Goal: Transaction & Acquisition: Obtain resource

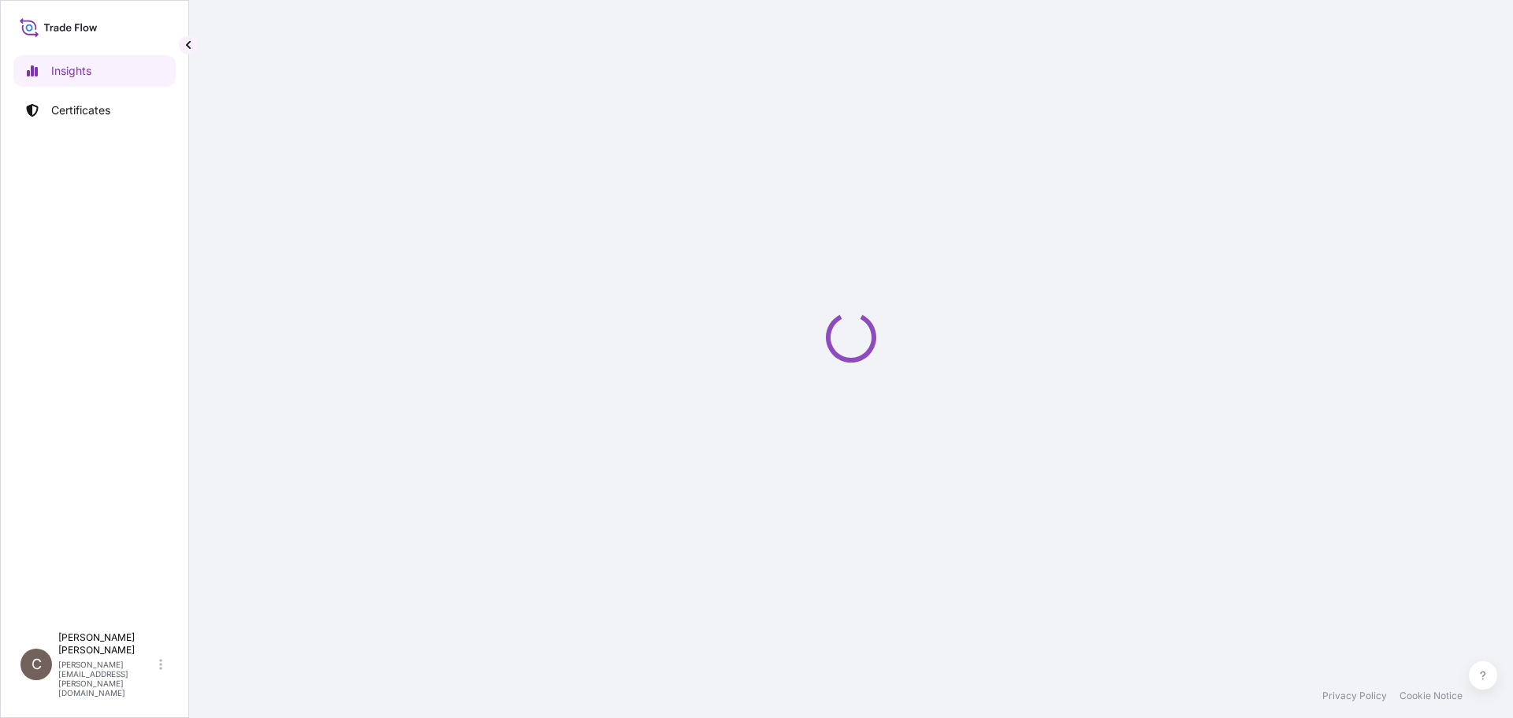
select select "2025"
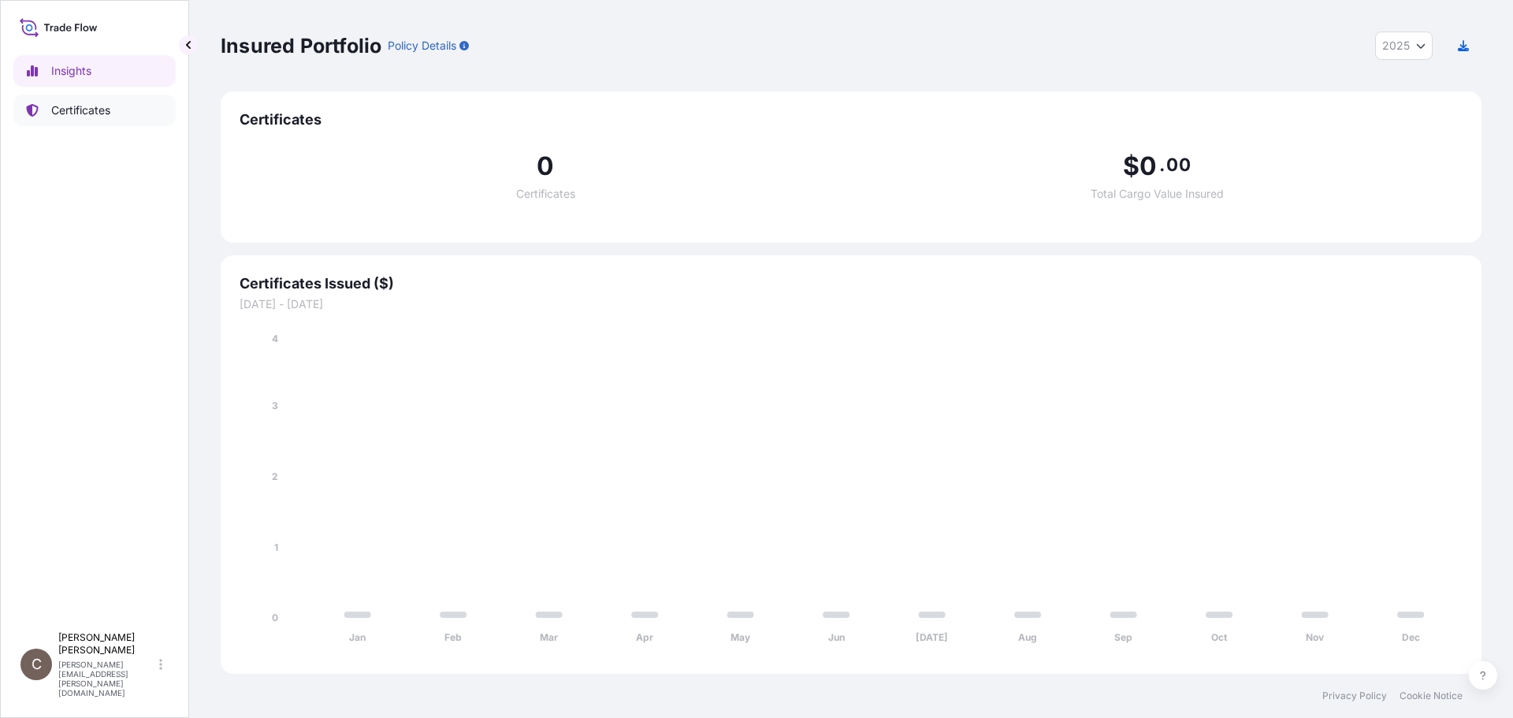
click at [63, 113] on p "Certificates" at bounding box center [80, 110] width 59 height 16
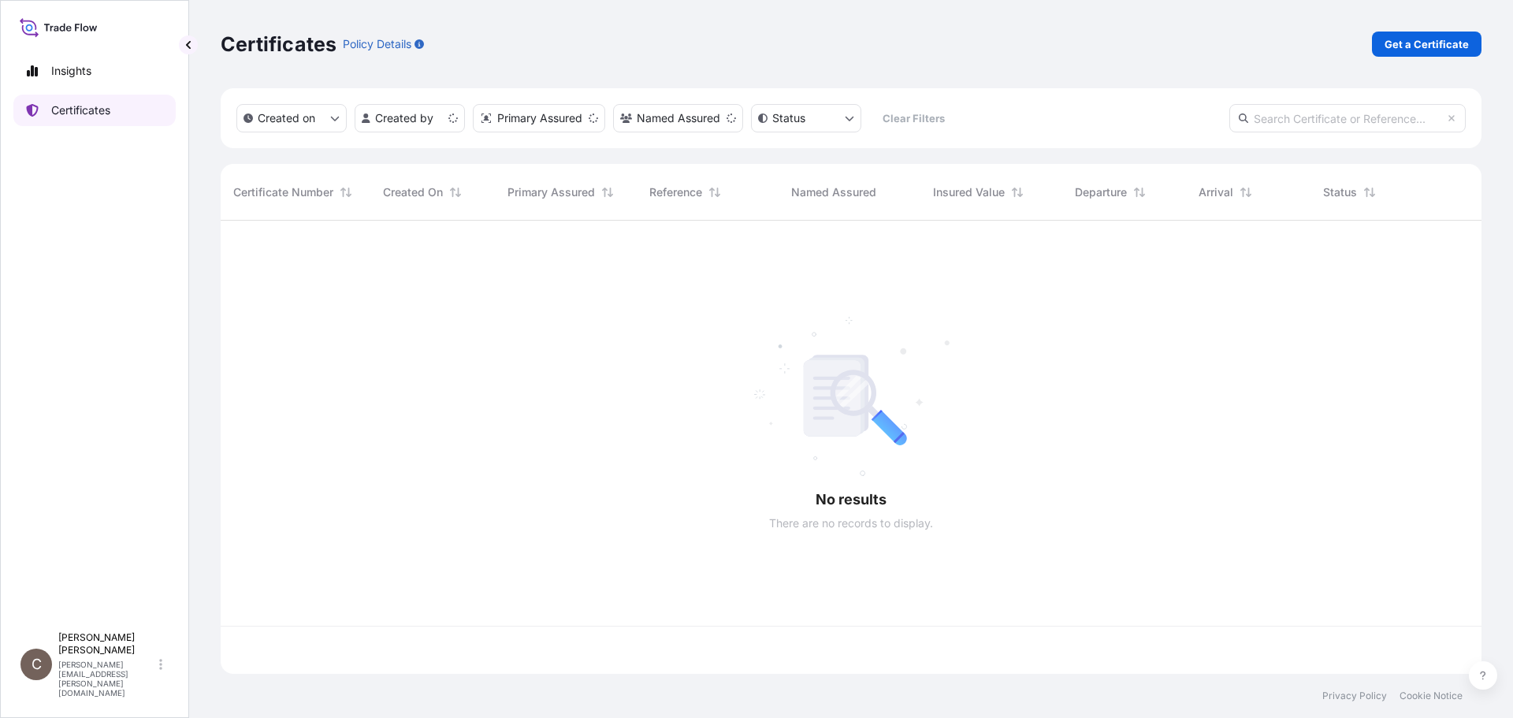
scroll to position [450, 1249]
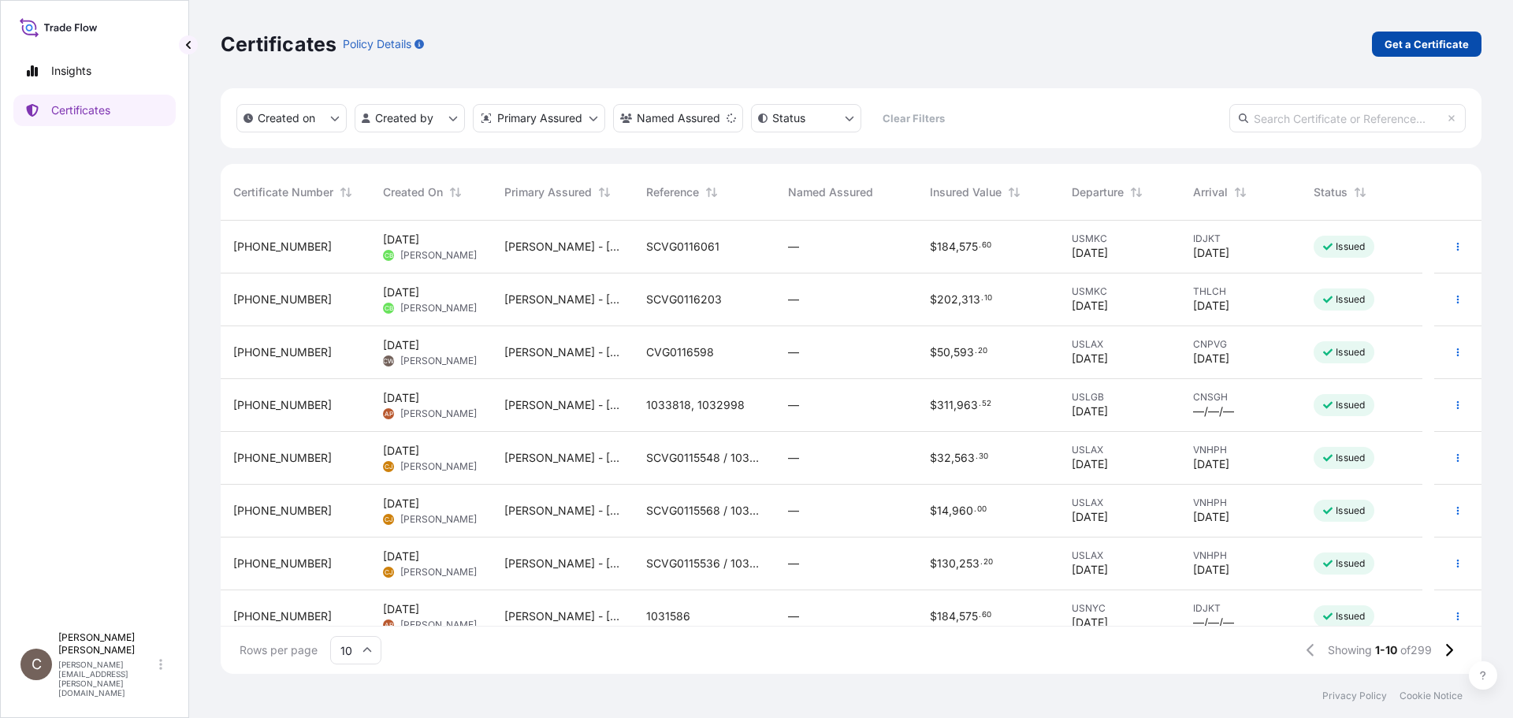
click at [1412, 47] on p "Get a Certificate" at bounding box center [1426, 44] width 84 height 16
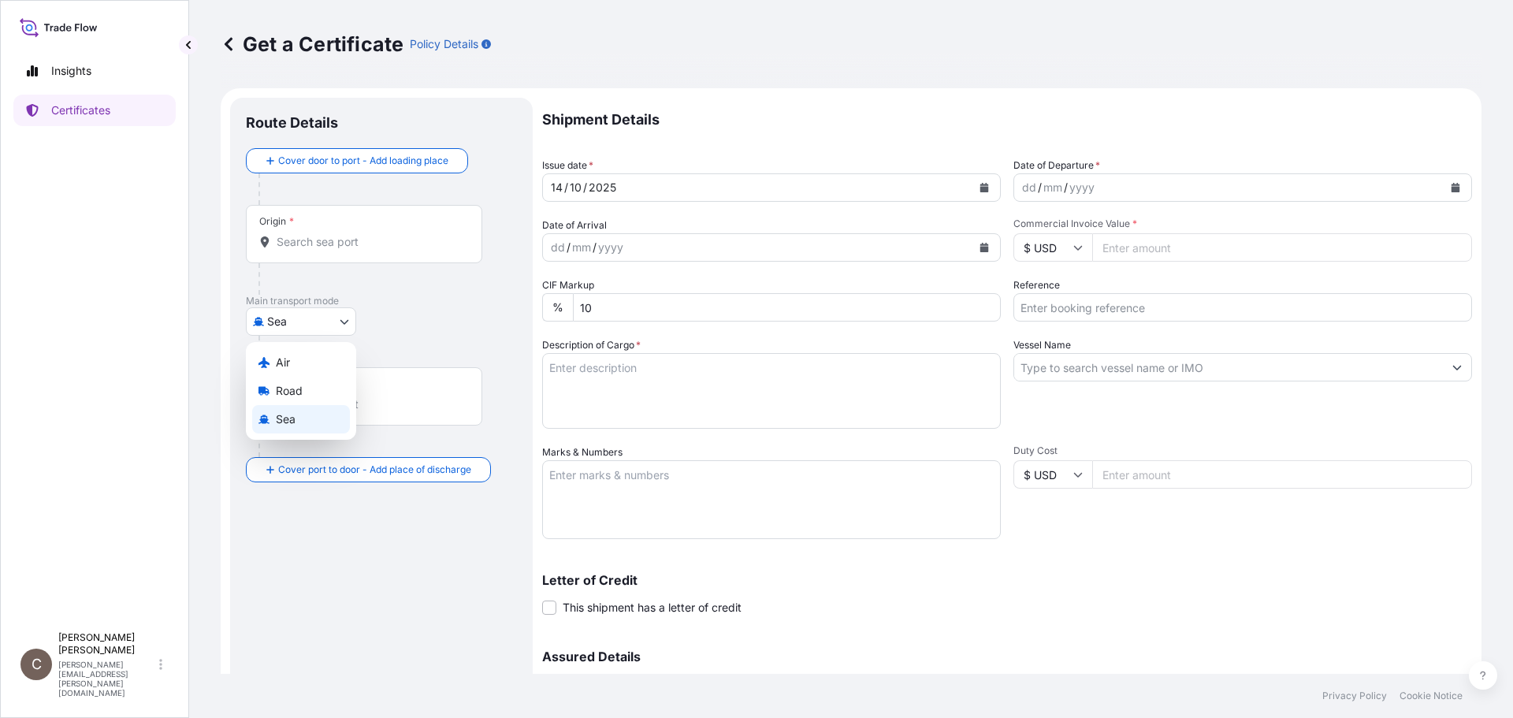
click at [273, 322] on body "Insights Certificates C [PERSON_NAME] [PERSON_NAME][EMAIL_ADDRESS][PERSON_NAME]…" at bounding box center [756, 359] width 1513 height 718
click at [262, 364] on icon at bounding box center [263, 362] width 11 height 11
select select "Air"
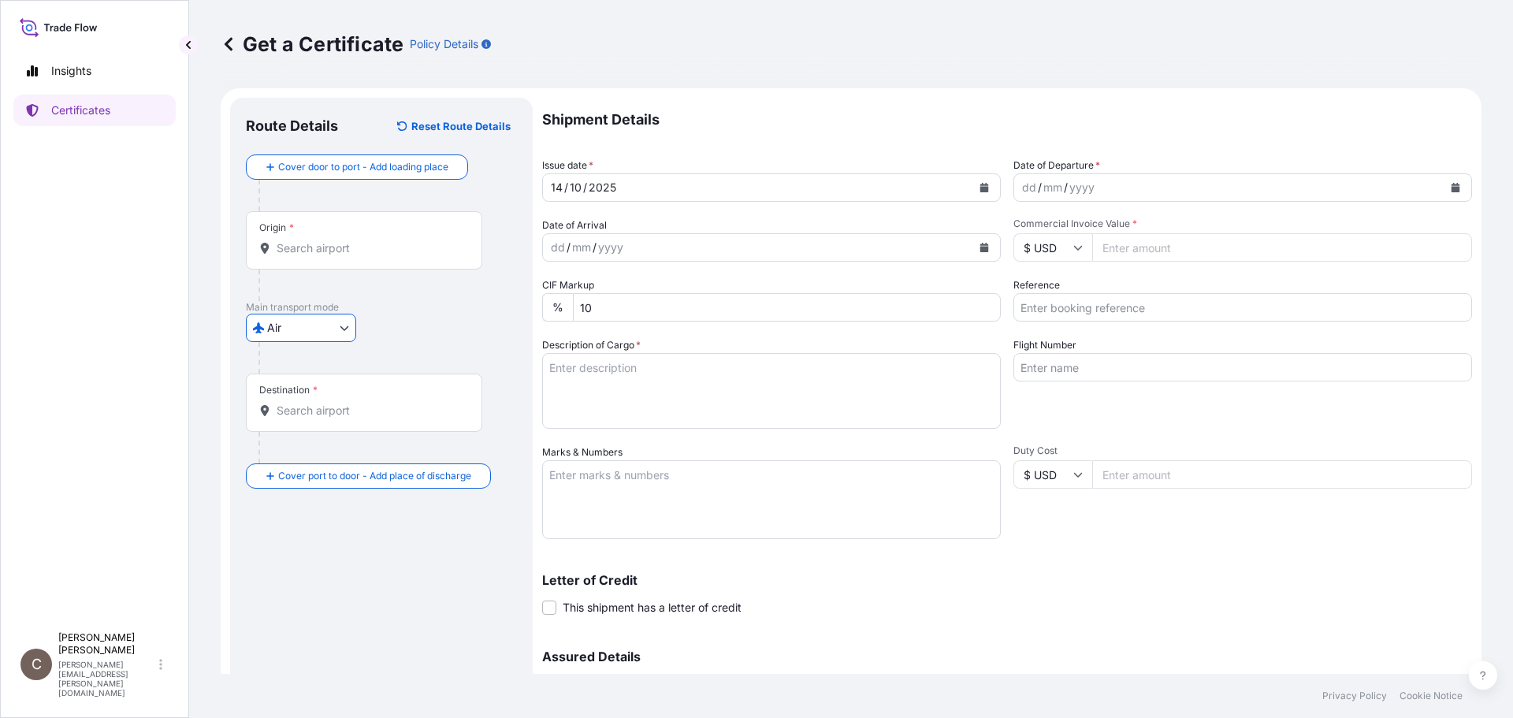
click at [279, 255] on div at bounding box center [364, 248] width 210 height 16
click at [279, 255] on input "Origin *" at bounding box center [370, 248] width 186 height 16
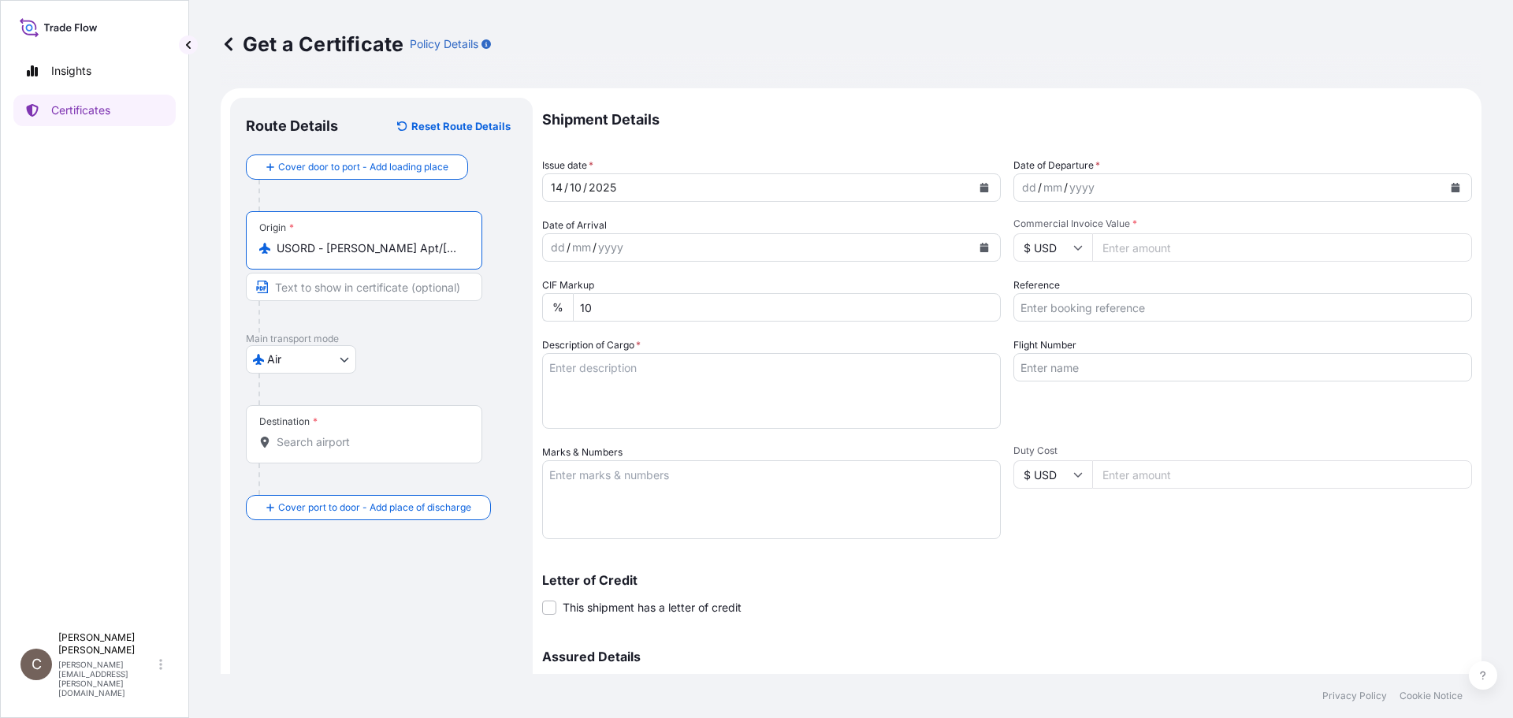
type input "USORD - [PERSON_NAME] Apt/[GEOGRAPHIC_DATA], [GEOGRAPHIC_DATA]"
click at [292, 444] on input "Destination *" at bounding box center [370, 442] width 186 height 16
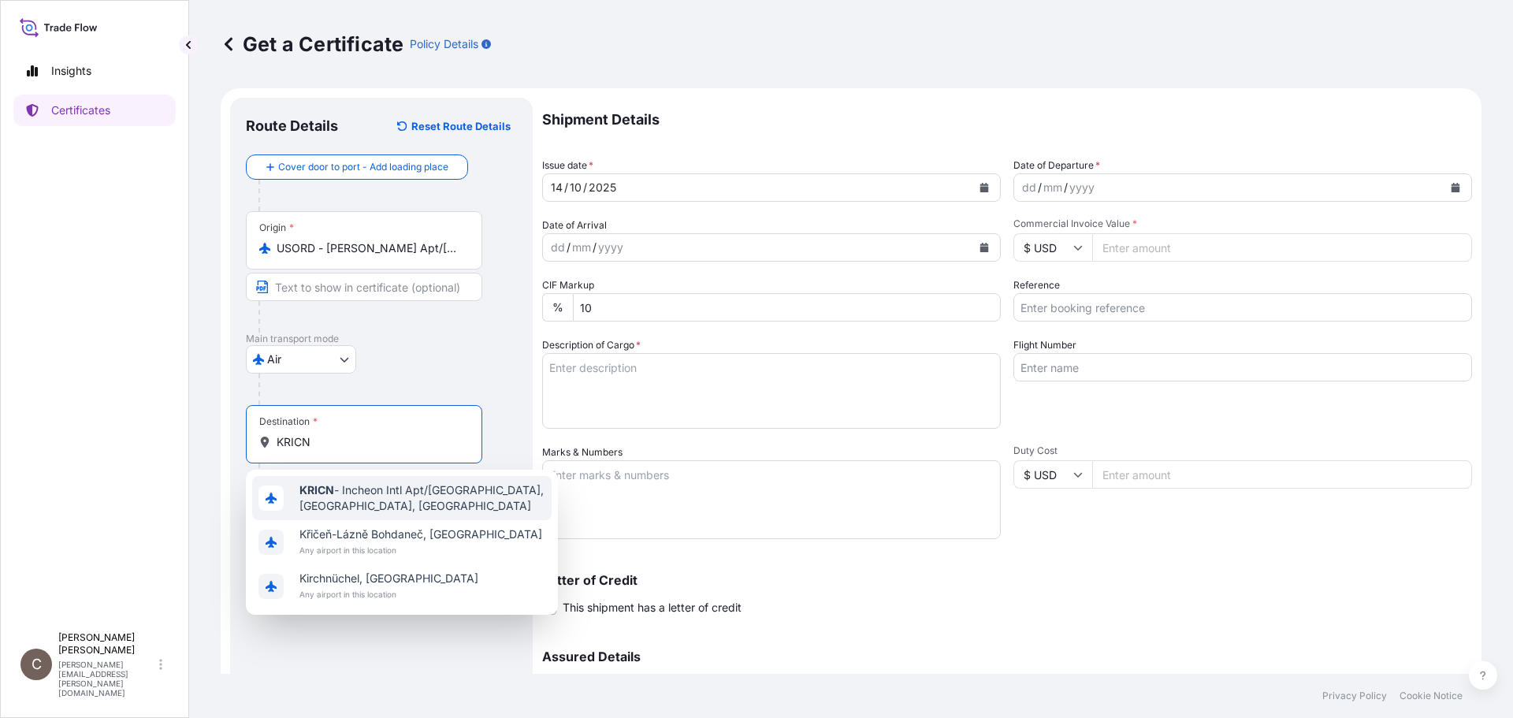
click at [315, 496] on b "KRICN" at bounding box center [316, 489] width 35 height 13
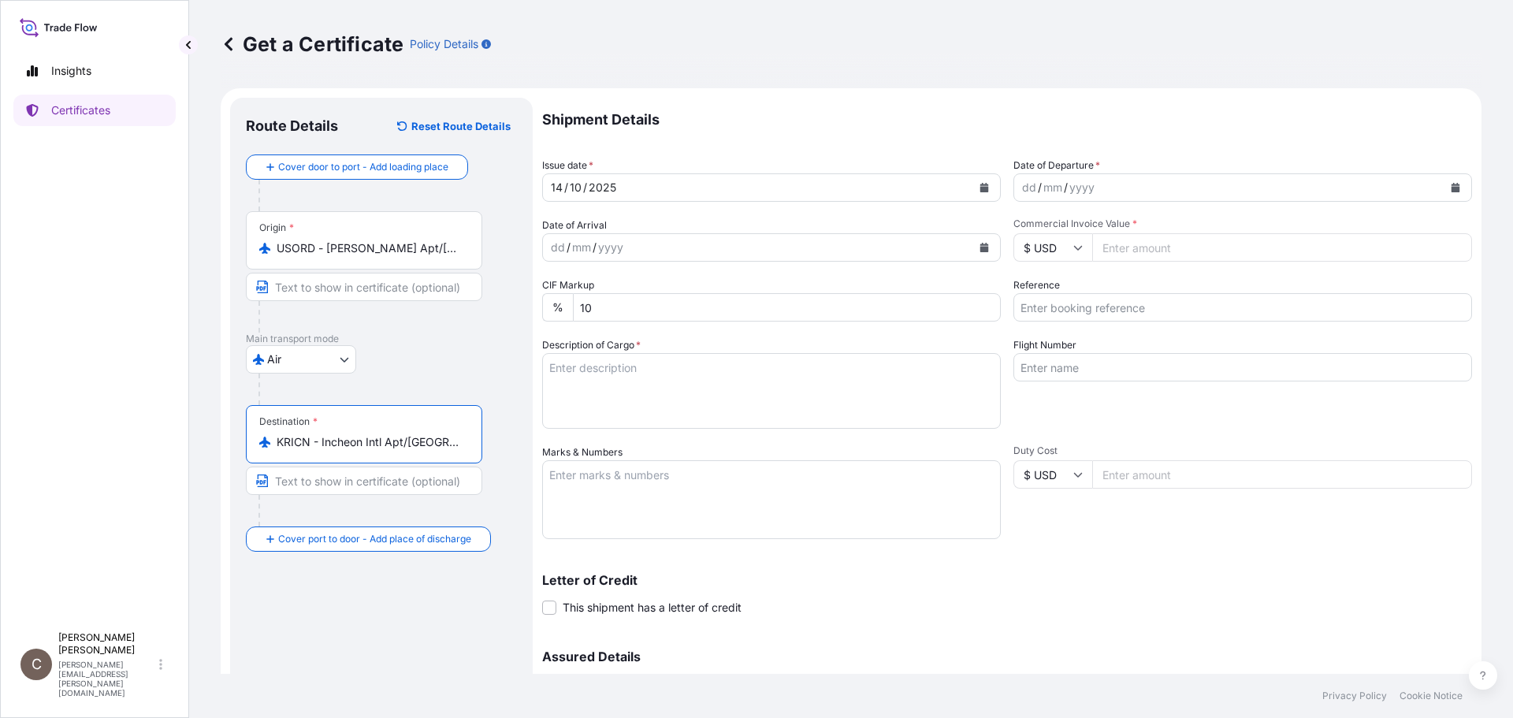
type input "KRICN - Incheon Intl Apt/[GEOGRAPHIC_DATA], [GEOGRAPHIC_DATA], [GEOGRAPHIC_DATA]"
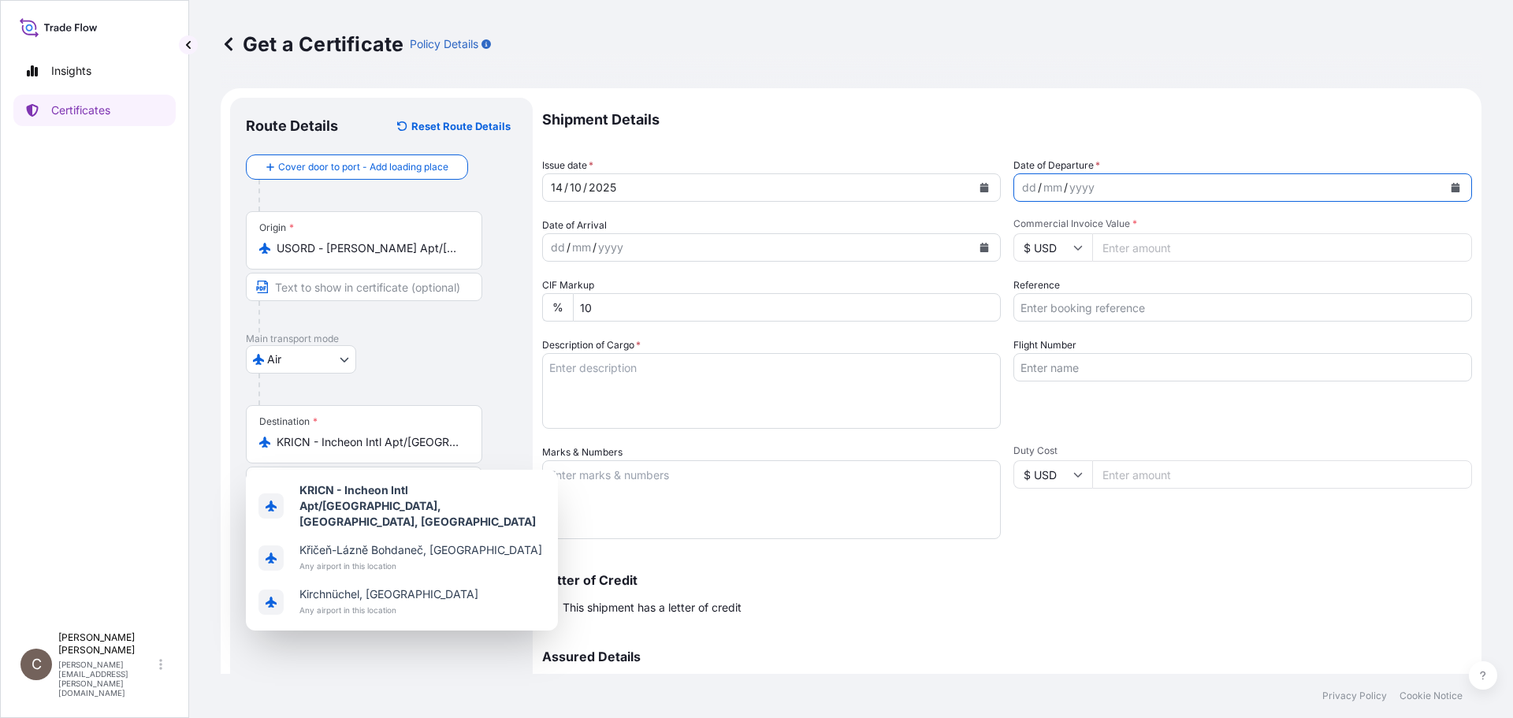
click at [1451, 189] on icon "Calendar" at bounding box center [1455, 187] width 9 height 9
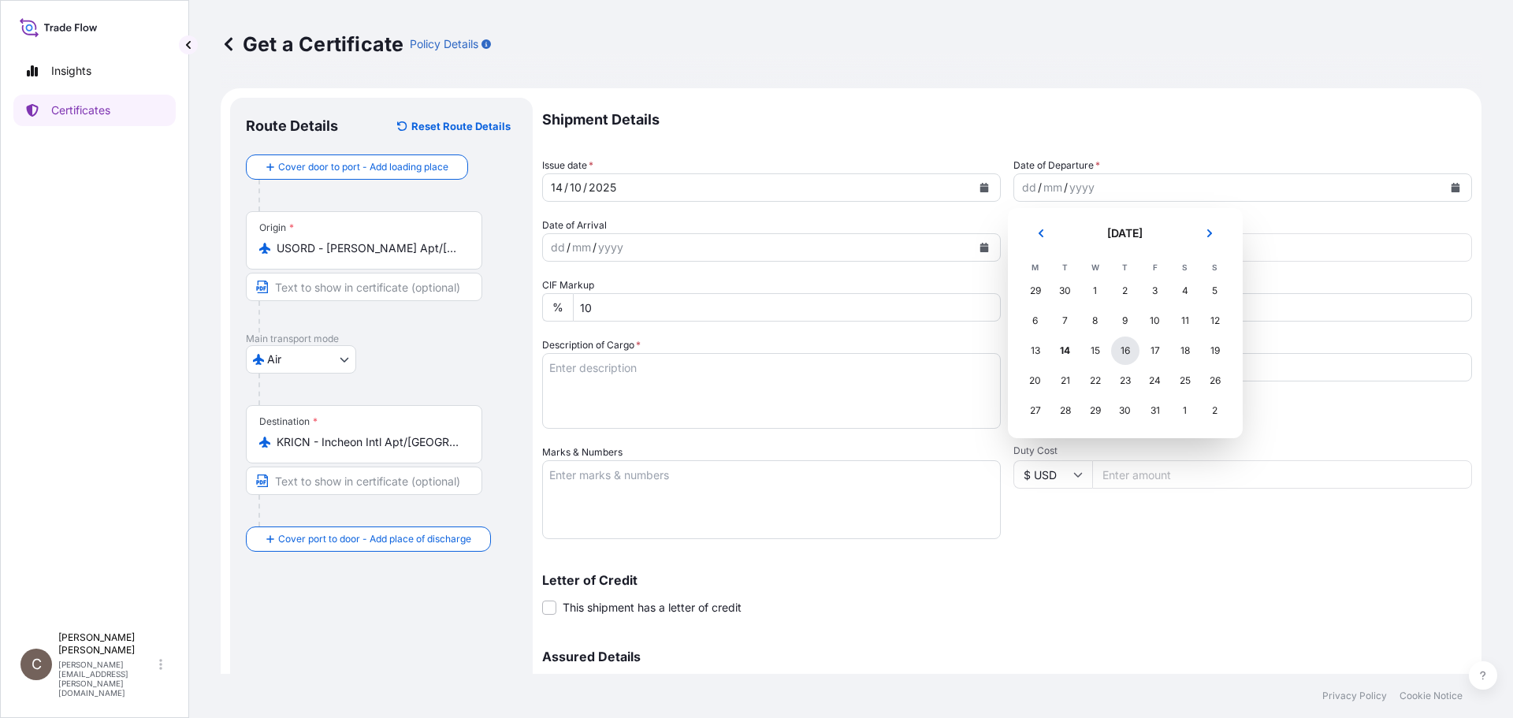
click at [1119, 351] on div "16" at bounding box center [1125, 350] width 28 height 28
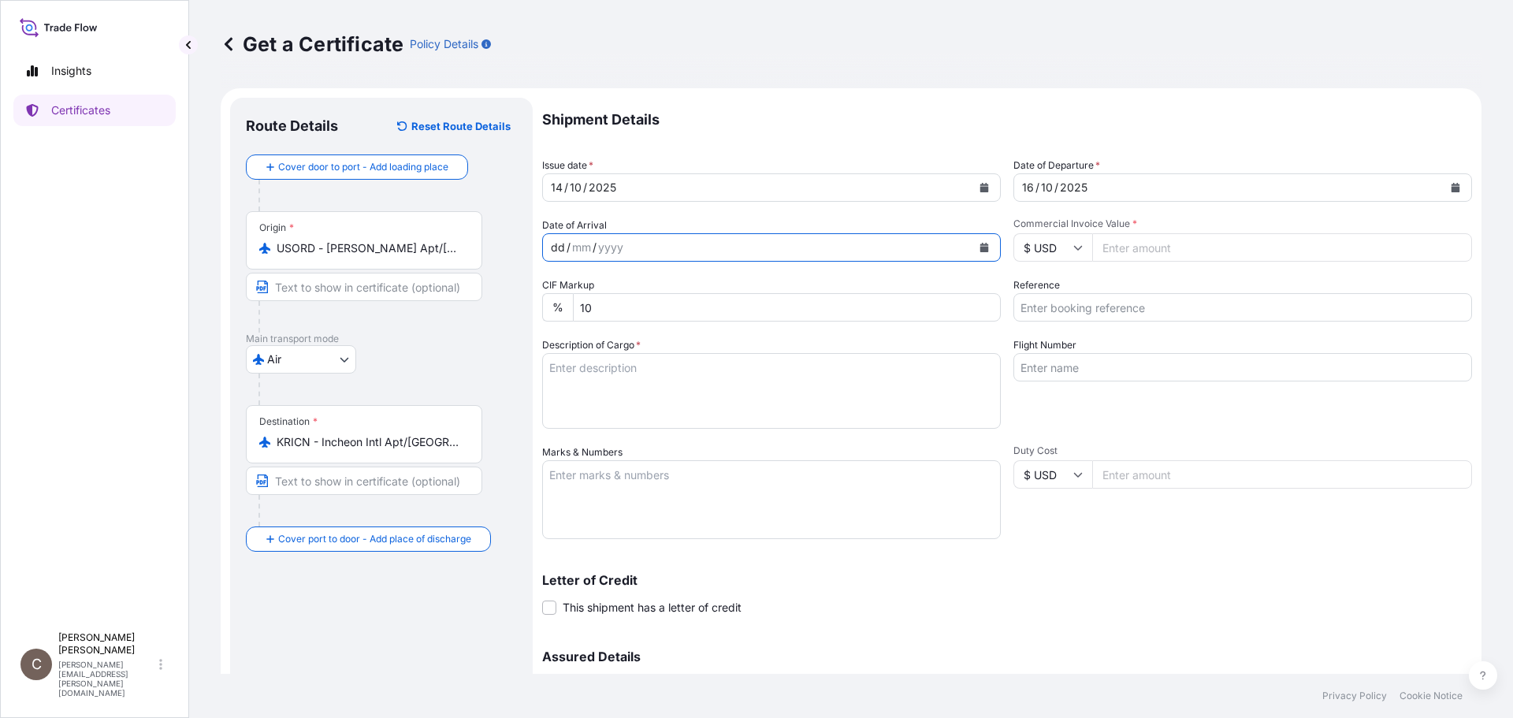
click at [800, 252] on div "dd / mm / yyyy" at bounding box center [757, 247] width 429 height 28
click at [979, 240] on button "Calendar" at bounding box center [983, 247] width 25 height 25
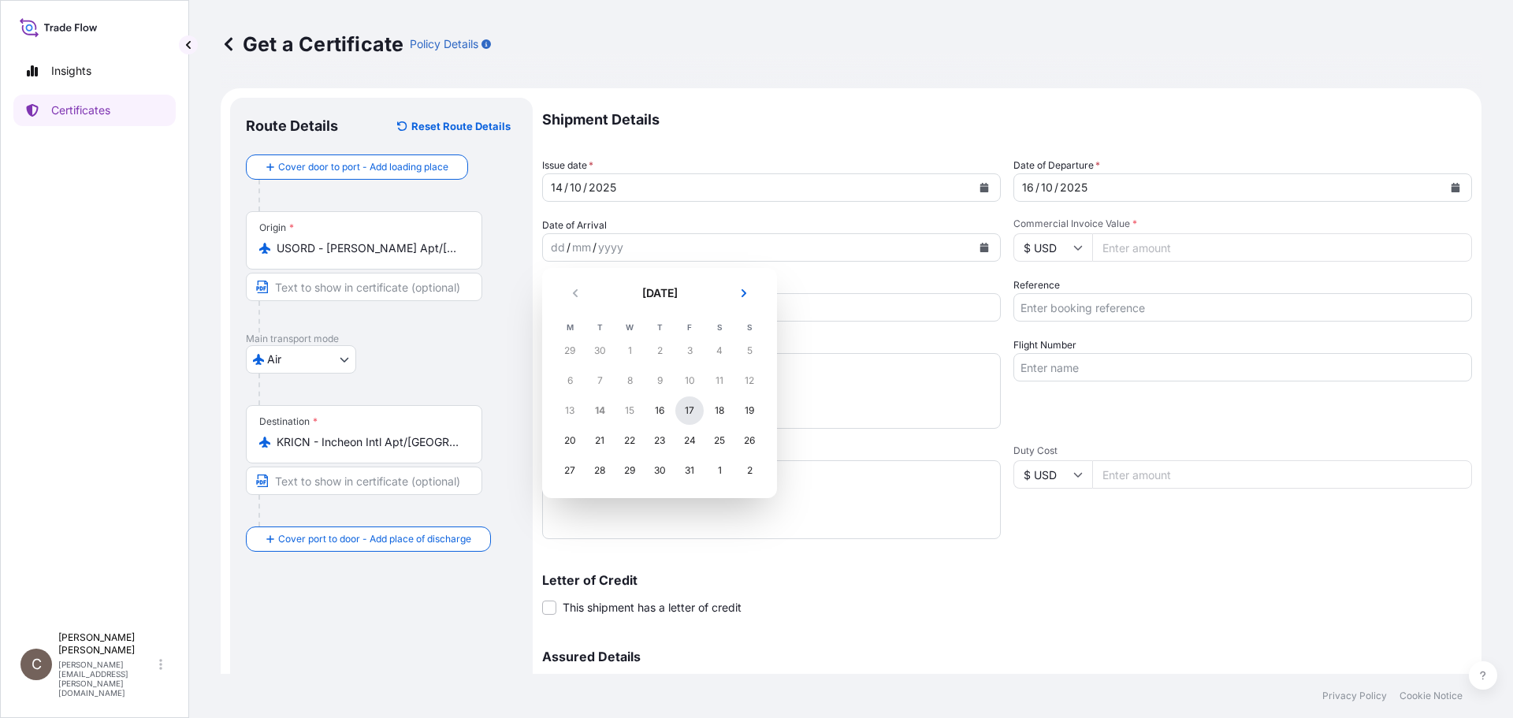
click at [695, 407] on div "17" at bounding box center [689, 410] width 28 height 28
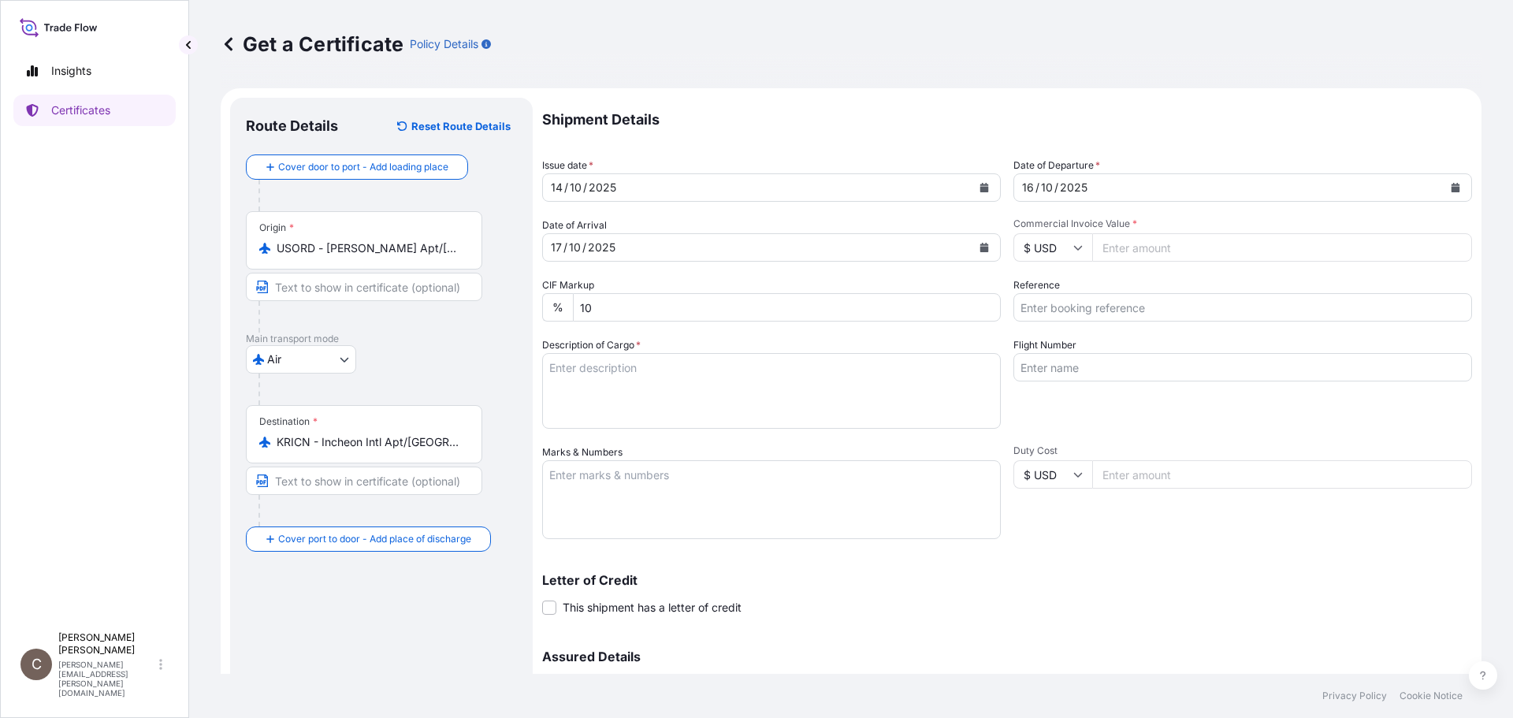
click at [1120, 253] on input "Commercial Invoice Value *" at bounding box center [1282, 247] width 380 height 28
click at [1151, 252] on input "Commercial Invoice Value *" at bounding box center [1282, 247] width 380 height 28
type input "2712.25"
click at [1065, 308] on input "Reference" at bounding box center [1242, 307] width 459 height 28
type input "CVG0116599"
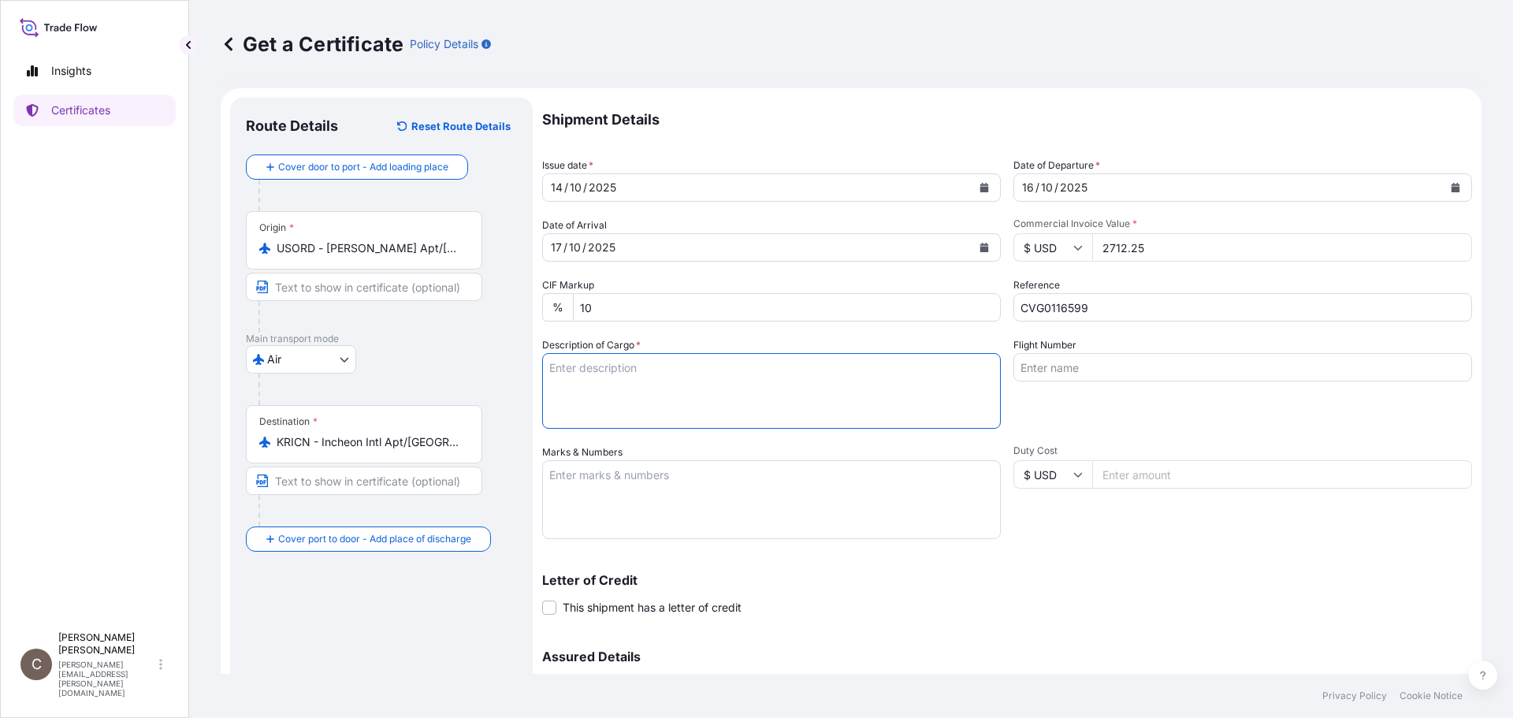
click at [581, 381] on textarea "Description of Cargo *" at bounding box center [771, 391] width 459 height 76
click at [577, 391] on textarea "Description of Cargo *" at bounding box center [771, 391] width 459 height 76
paste textarea "XANTURAL 11K,XTL11K"
type textarea "XANTURAL 11K,XTL11K"
click at [599, 477] on textarea "Marks & Numbers" at bounding box center [771, 499] width 459 height 79
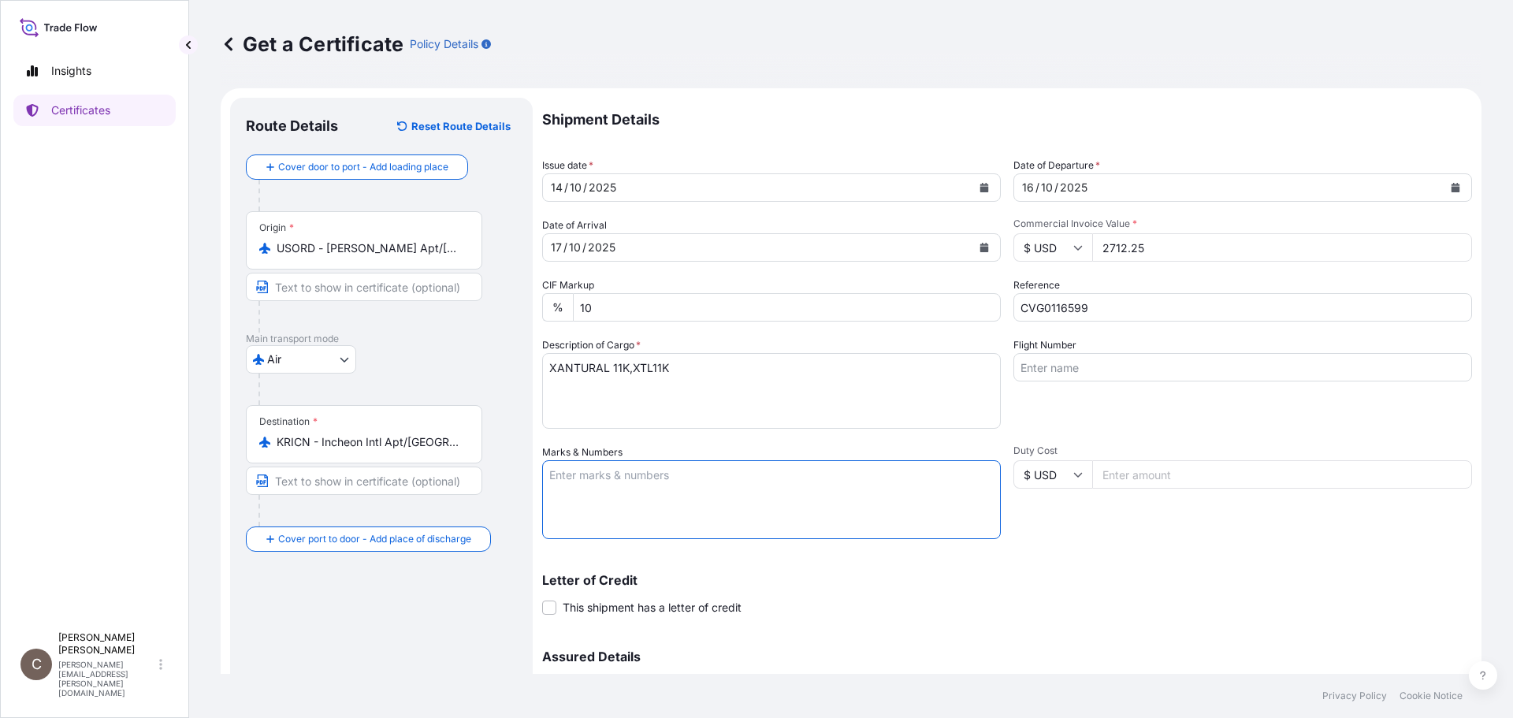
click at [664, 474] on textarea "Marks & Numbers" at bounding box center [771, 499] width 459 height 79
paste textarea "JUPITER INTERNATIONAL CO., LTD PO#Bio-2509-32 [GEOGRAPHIC_DATA], [GEOGRAPHIC_DA…"
type textarea "JUPITER INTERNATIONAL CO., LTD PO#Bio-2509-32 [GEOGRAPHIC_DATA], [GEOGRAPHIC_DA…"
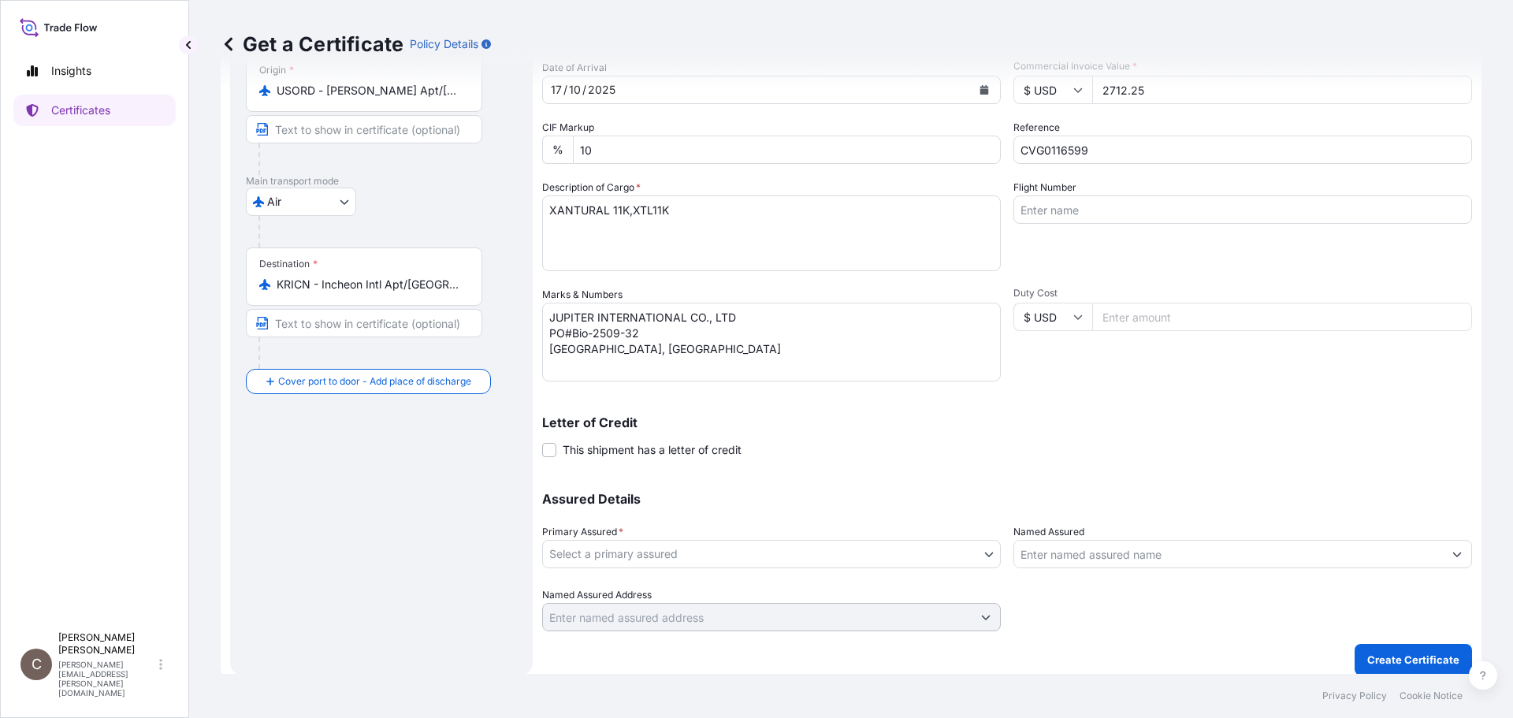
scroll to position [169, 0]
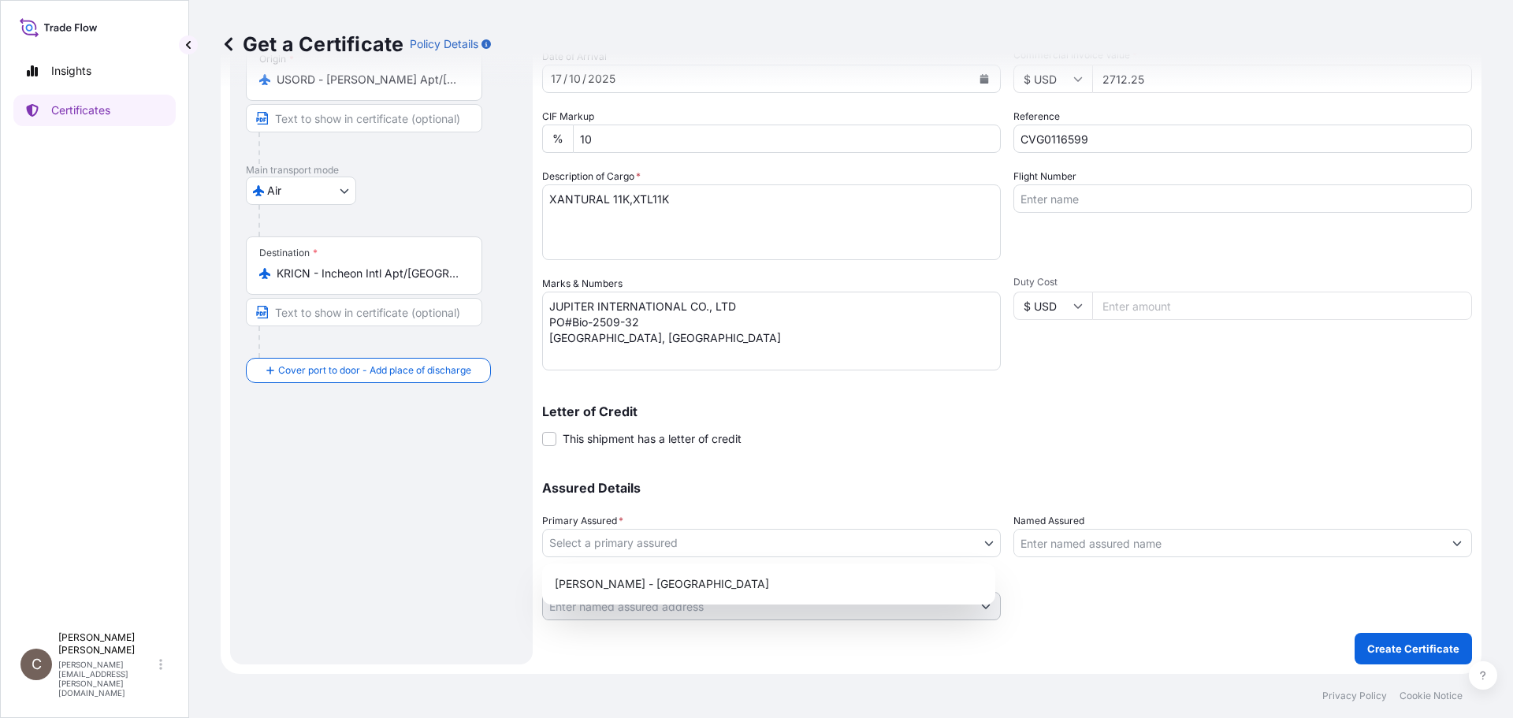
click at [637, 537] on body "Insights Certificates C [PERSON_NAME] [PERSON_NAME][EMAIL_ADDRESS][PERSON_NAME]…" at bounding box center [756, 359] width 1513 height 718
click at [643, 591] on div "[PERSON_NAME] - [GEOGRAPHIC_DATA]" at bounding box center [768, 584] width 440 height 28
select select "31650"
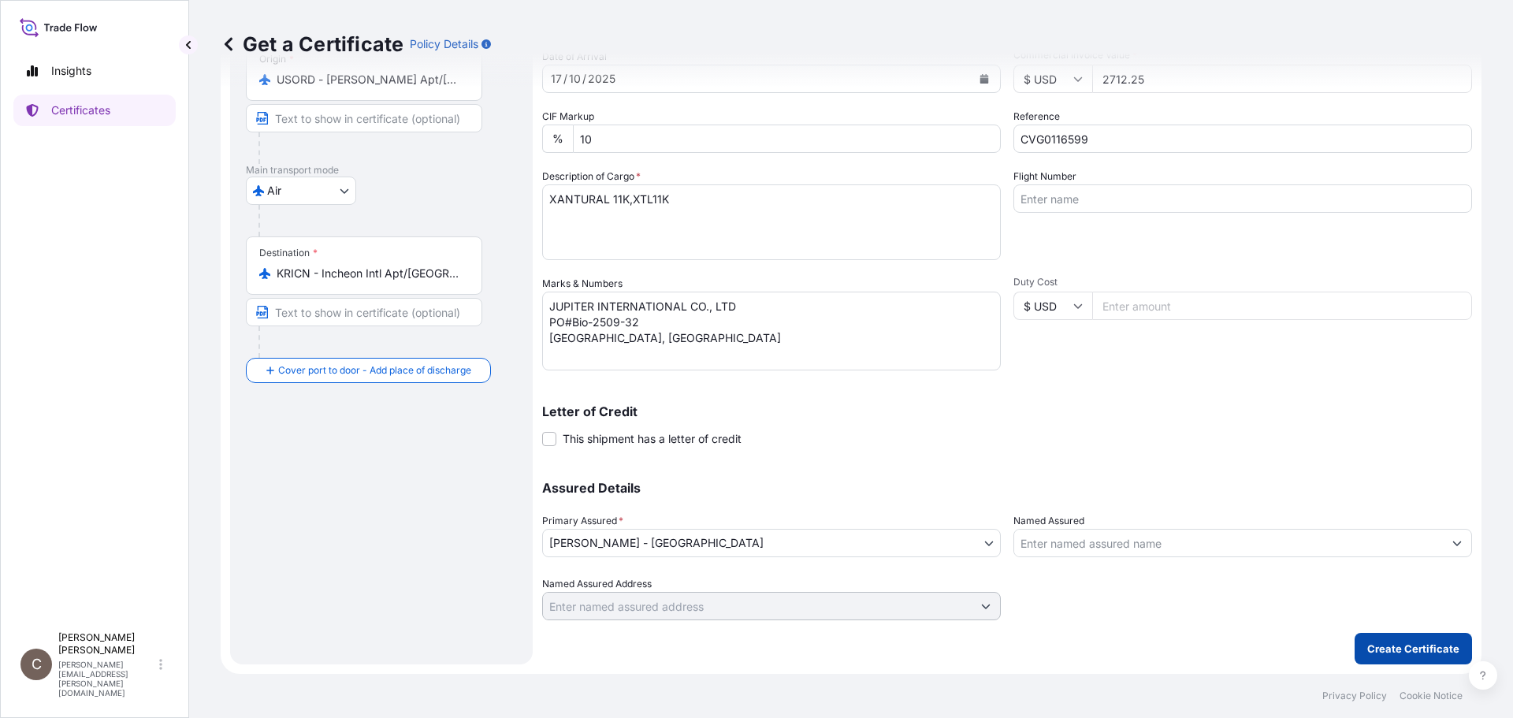
click at [1405, 655] on p "Create Certificate" at bounding box center [1413, 649] width 92 height 16
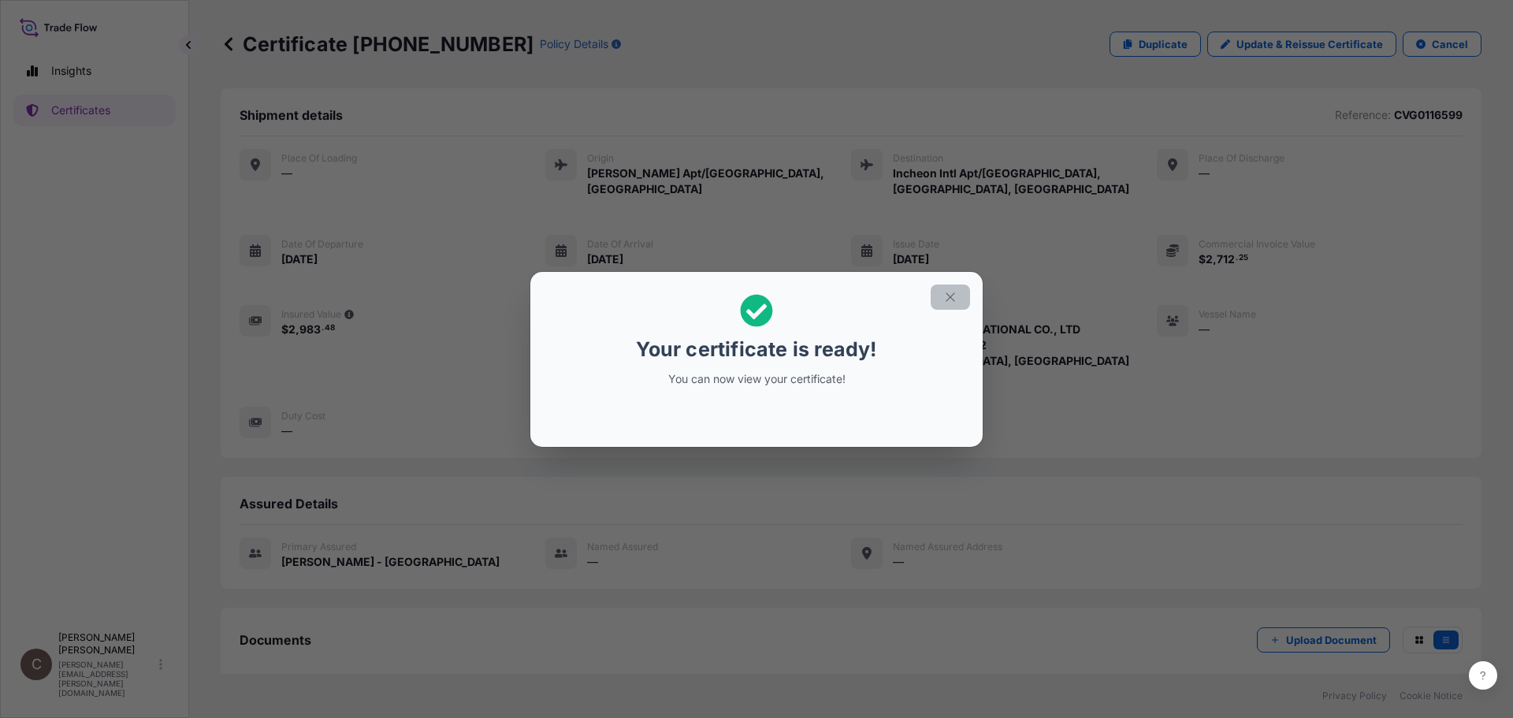
click at [952, 297] on icon "button" at bounding box center [950, 297] width 14 height 14
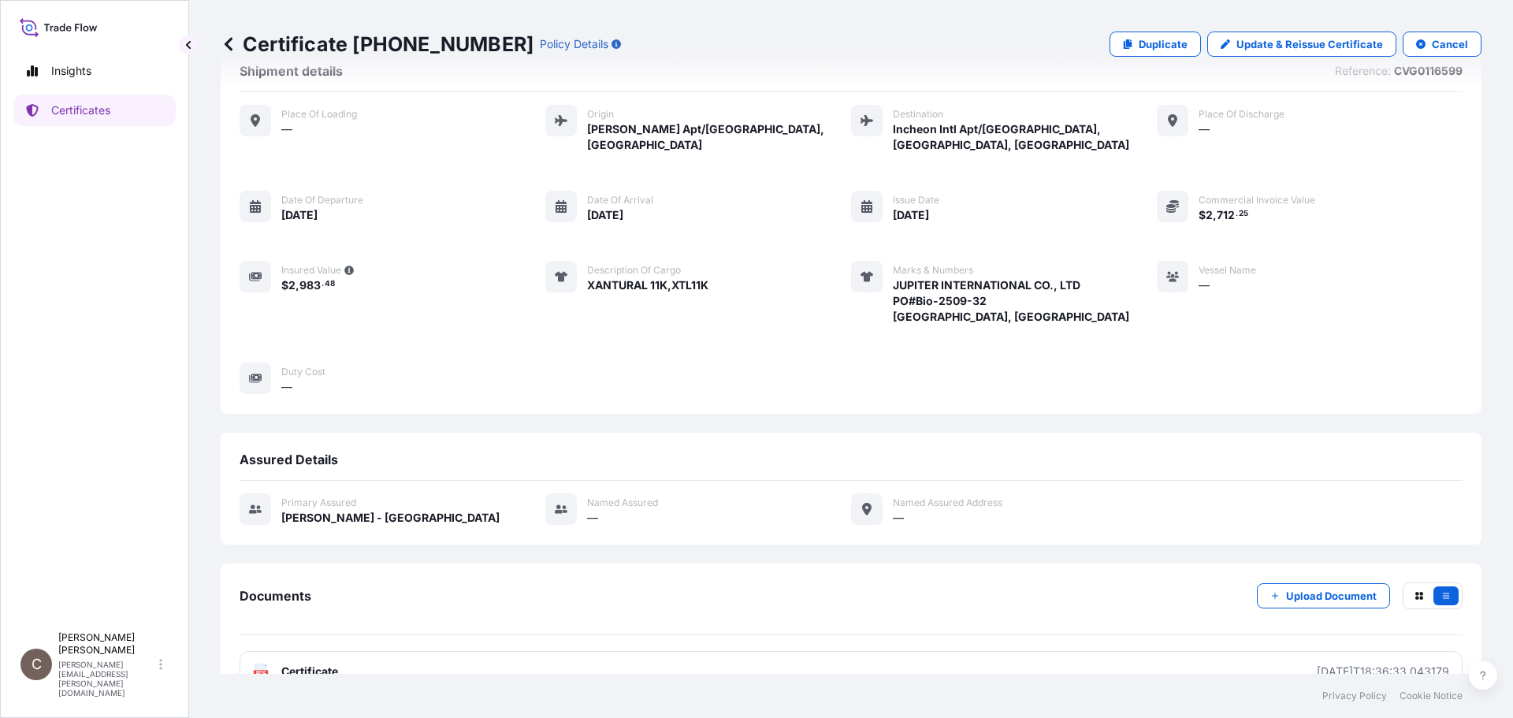
scroll to position [65, 0]
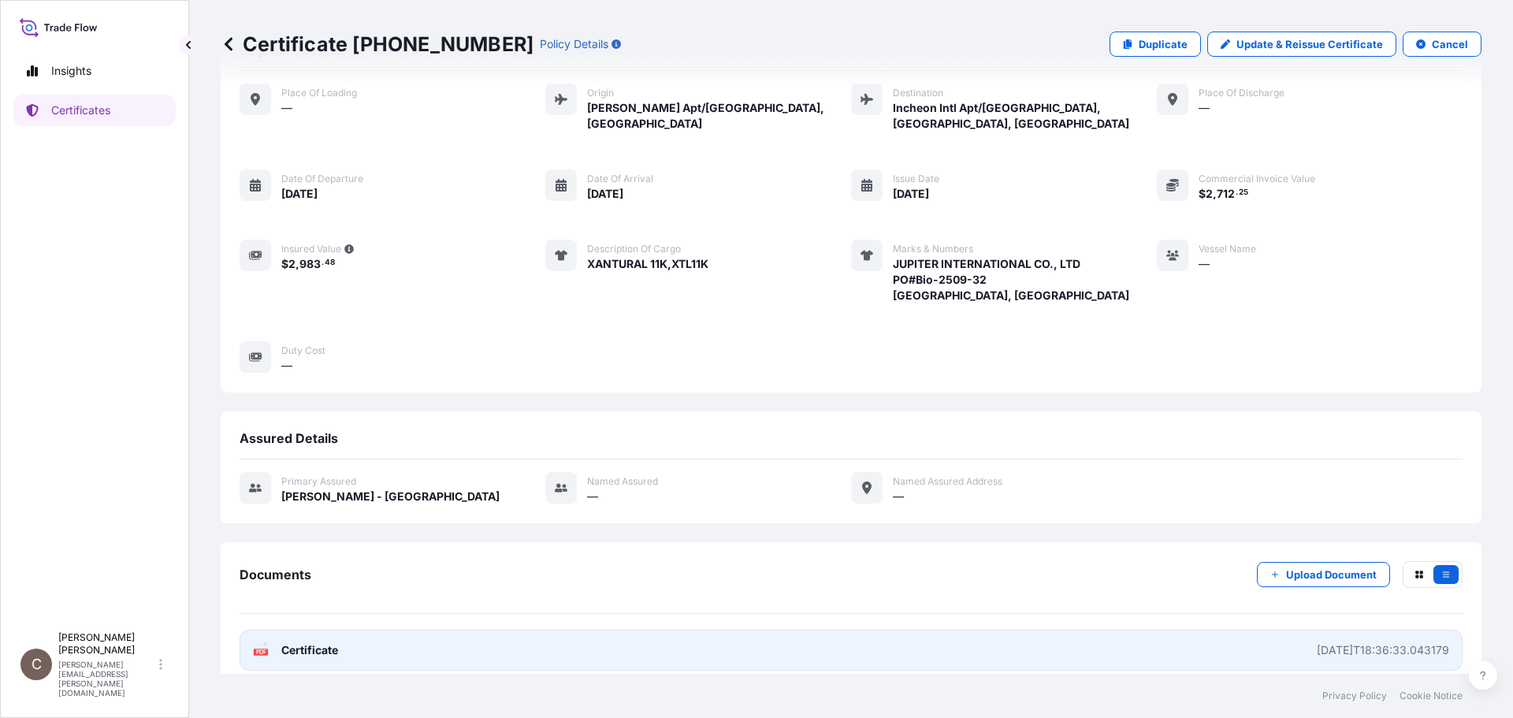
click at [1332, 646] on link "PDF Certificate [DATE]T18:36:33.043179" at bounding box center [850, 649] width 1223 height 41
